Goal: Find specific page/section: Find specific page/section

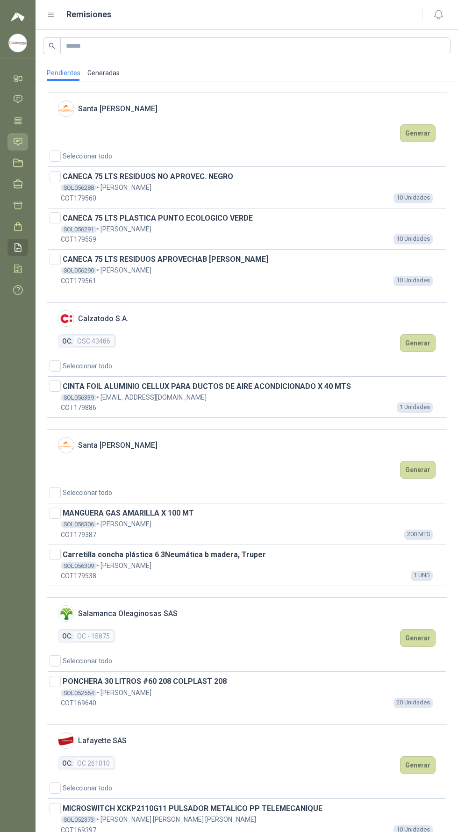
click at [18, 142] on icon at bounding box center [18, 141] width 8 height 7
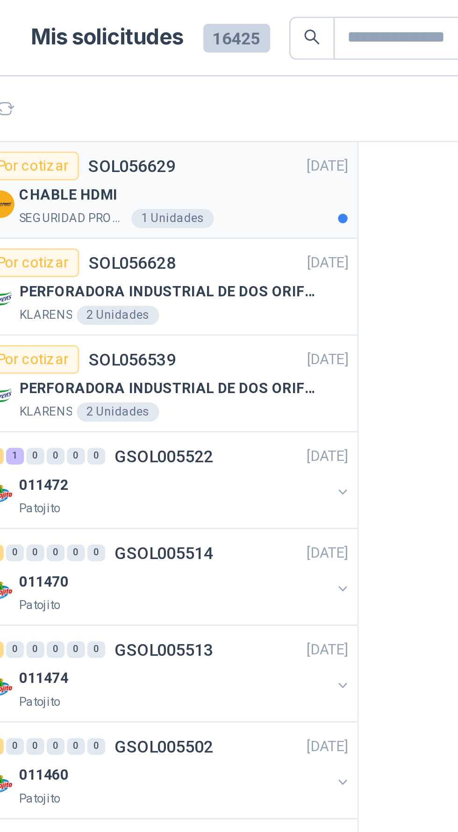
click at [153, 75] on div "CHABLE HDMI" at bounding box center [126, 76] width 129 height 11
